Goal: Communication & Community: Answer question/provide support

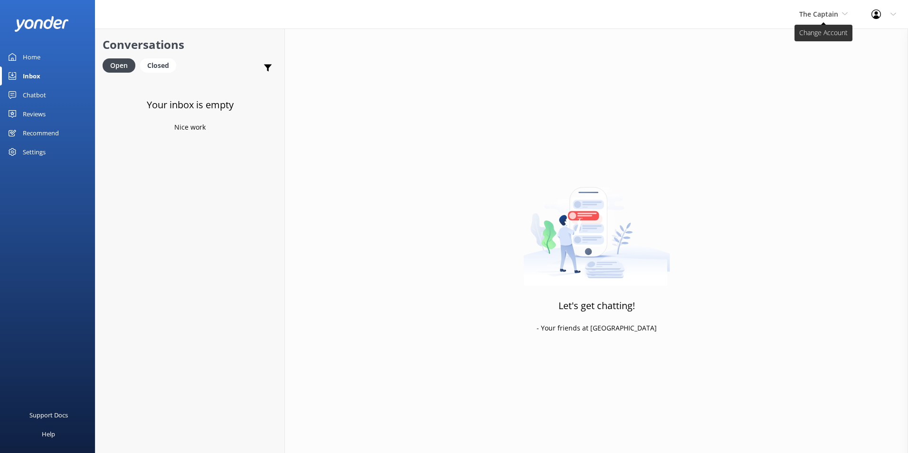
click at [826, 13] on span "The Captain" at bounding box center [818, 14] width 39 height 9
click at [821, 39] on link "De [GEOGRAPHIC_DATA]" at bounding box center [835, 40] width 95 height 23
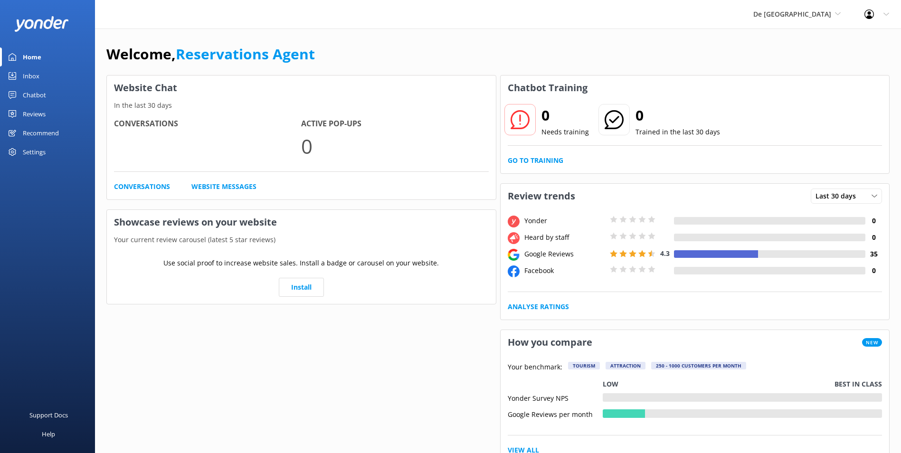
click at [45, 76] on link "Inbox" at bounding box center [47, 76] width 95 height 19
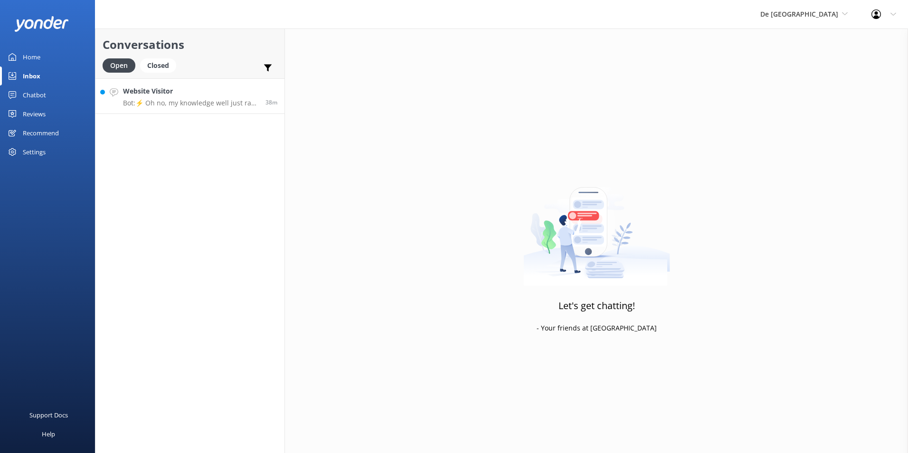
click at [214, 94] on h4 "Website Visitor" at bounding box center [190, 91] width 135 height 10
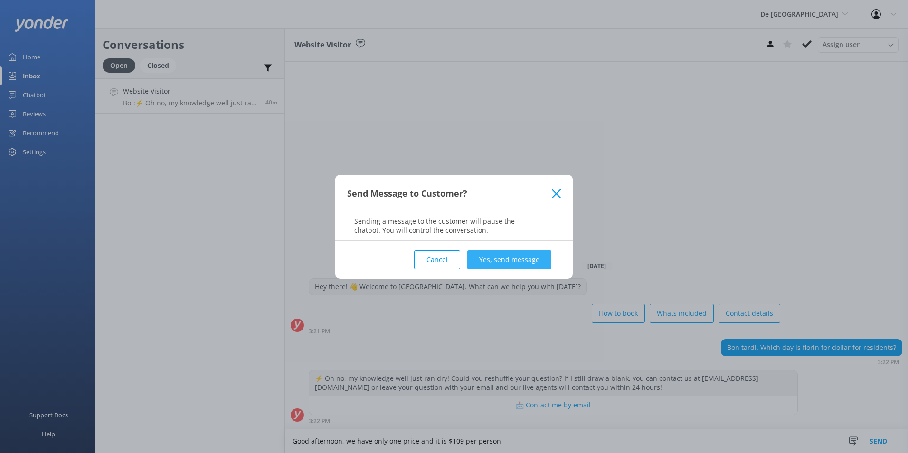
type textarea "Good afternoon, we have only one price and it is $109 per person"
click at [524, 252] on button "Yes, send message" at bounding box center [509, 259] width 84 height 19
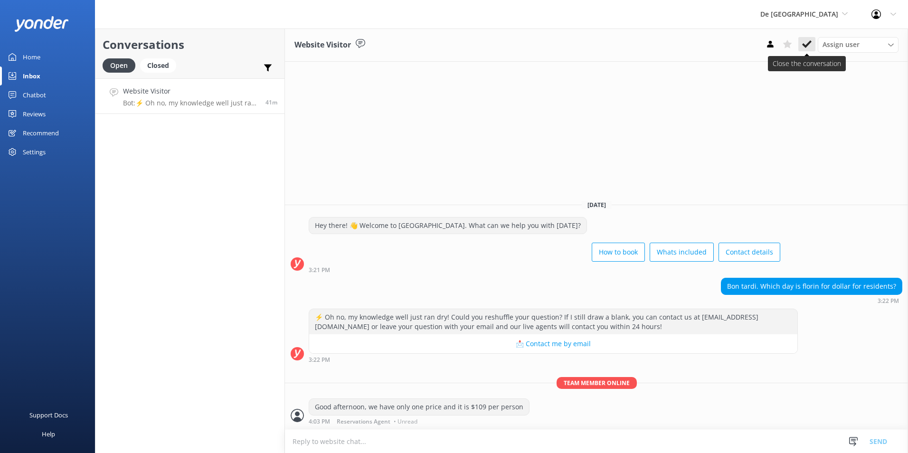
click at [803, 44] on icon at bounding box center [807, 44] width 10 height 10
